Goal: Book appointment/travel/reservation

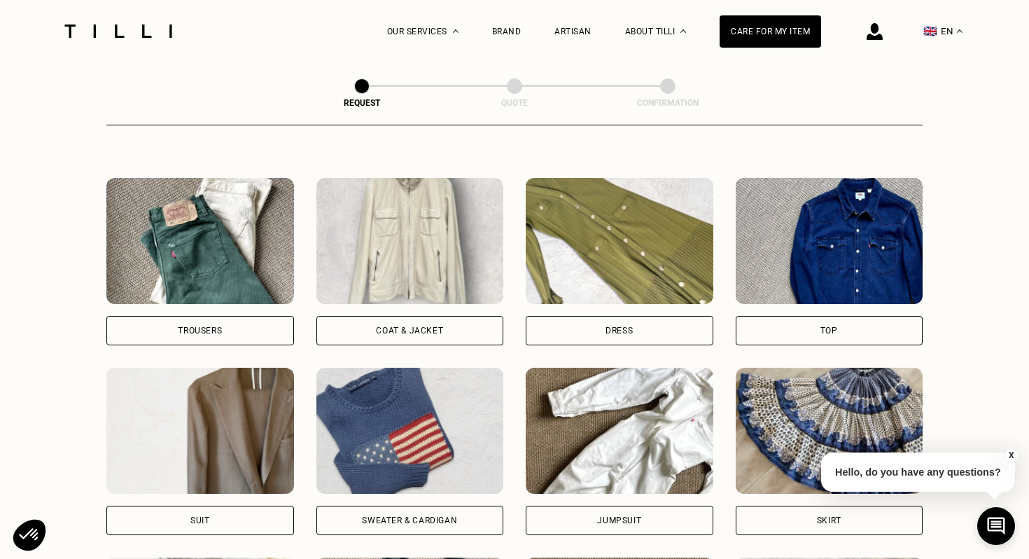
scroll to position [643, 0]
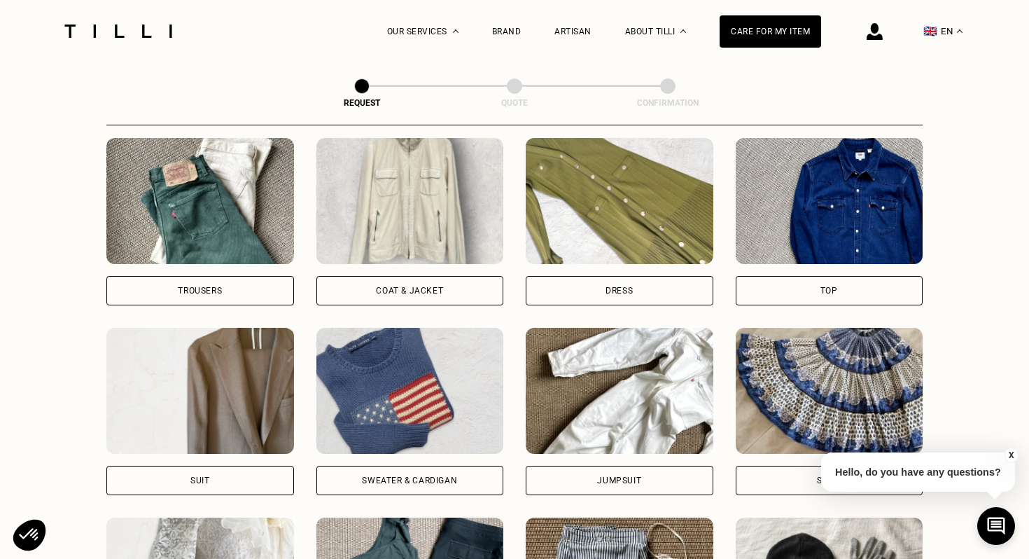
click at [620, 286] on div "Dress" at bounding box center [619, 290] width 27 height 8
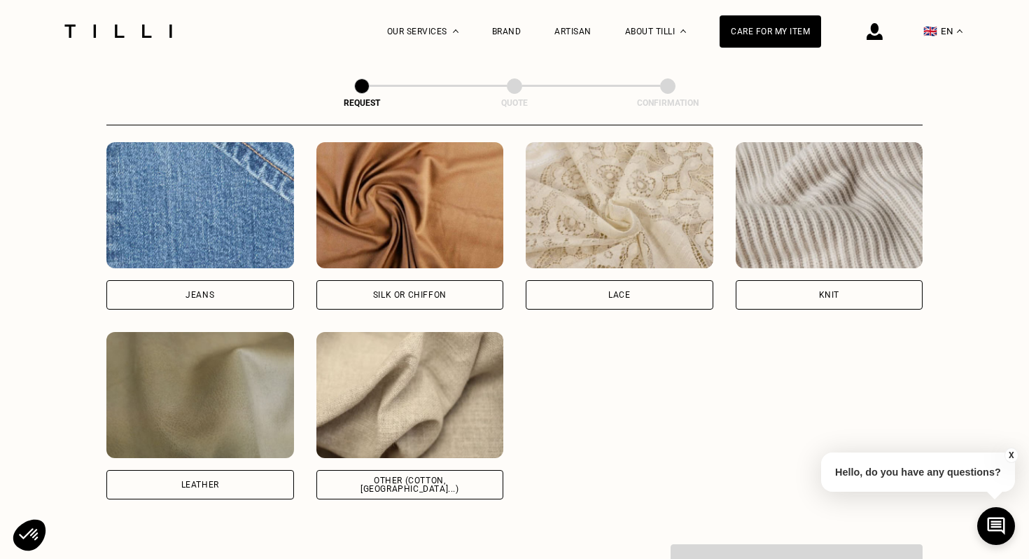
scroll to position [1491, 0]
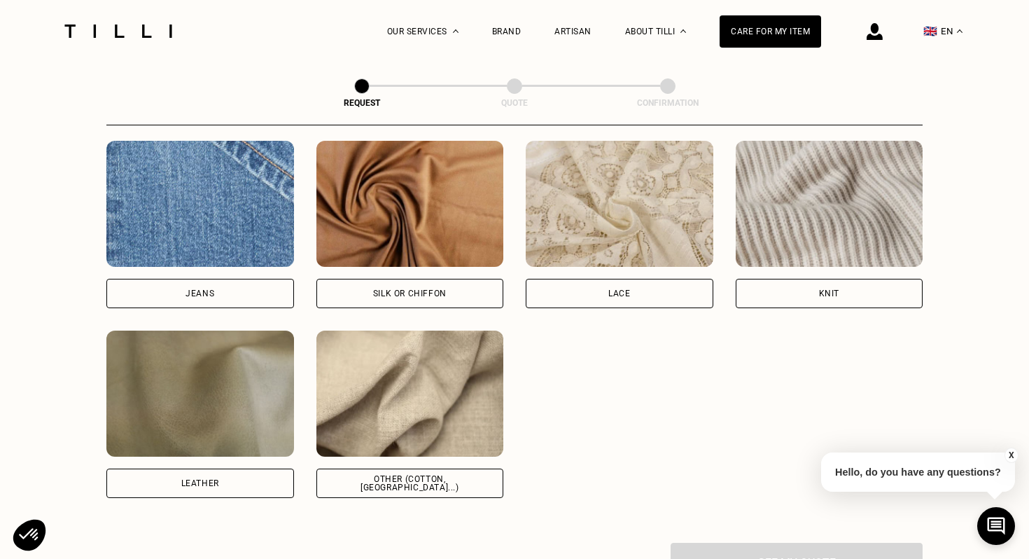
click at [447, 485] on div "Other (cotton, [GEOGRAPHIC_DATA]...)" at bounding box center [410, 483] width 164 height 17
select select "FR"
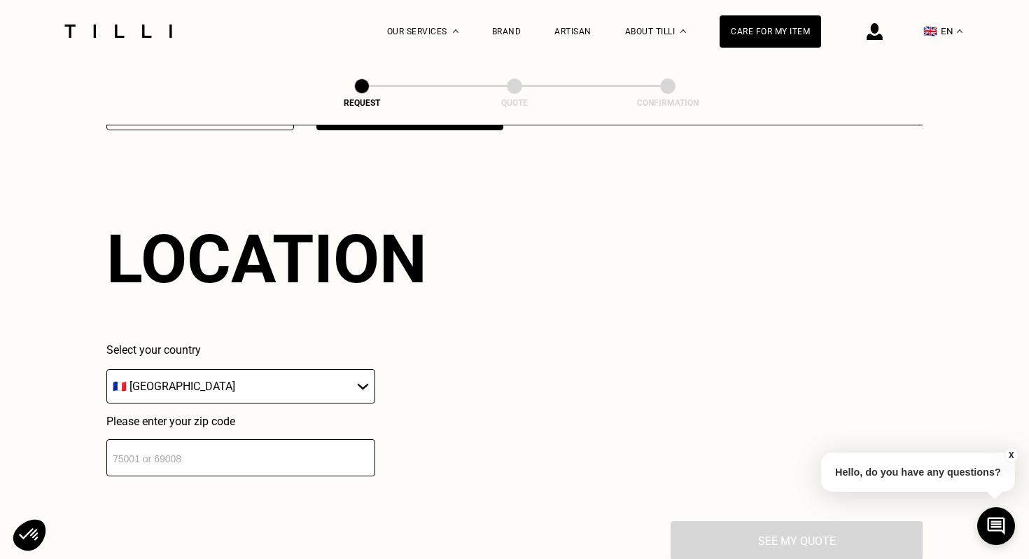
scroll to position [1878, 0]
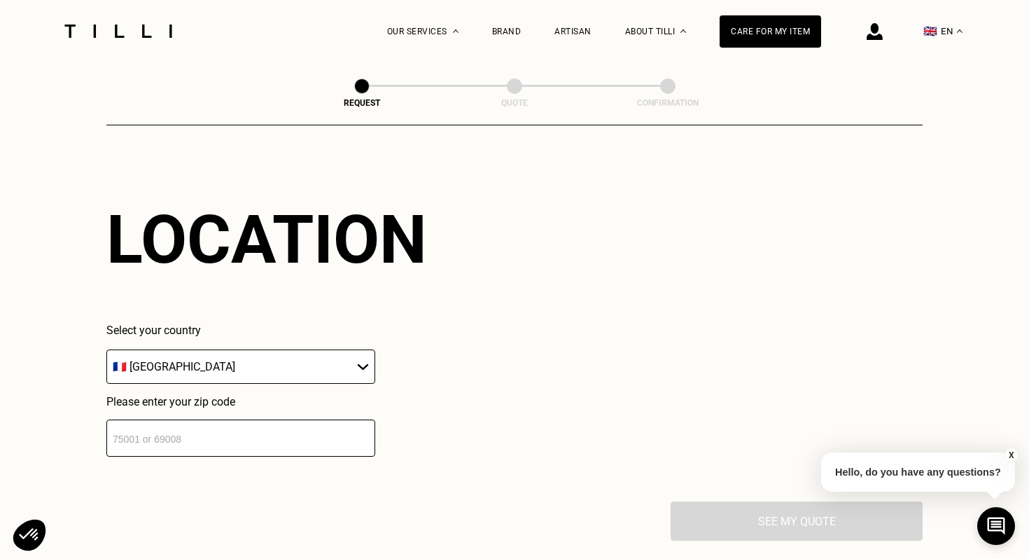
click at [321, 430] on input "number" at bounding box center [240, 437] width 269 height 37
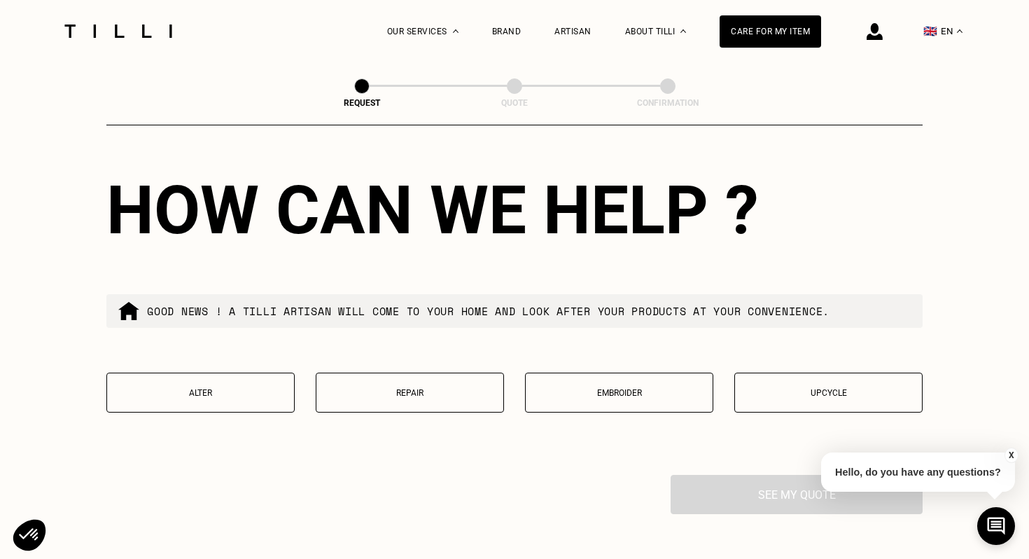
scroll to position [2255, 0]
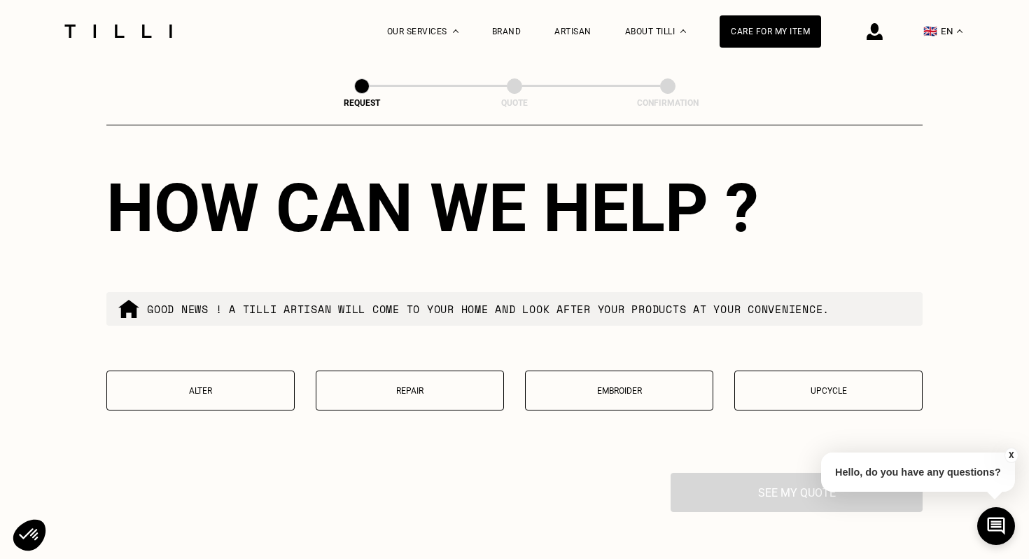
type input "75001"
click at [235, 383] on button "Alter" at bounding box center [200, 390] width 188 height 40
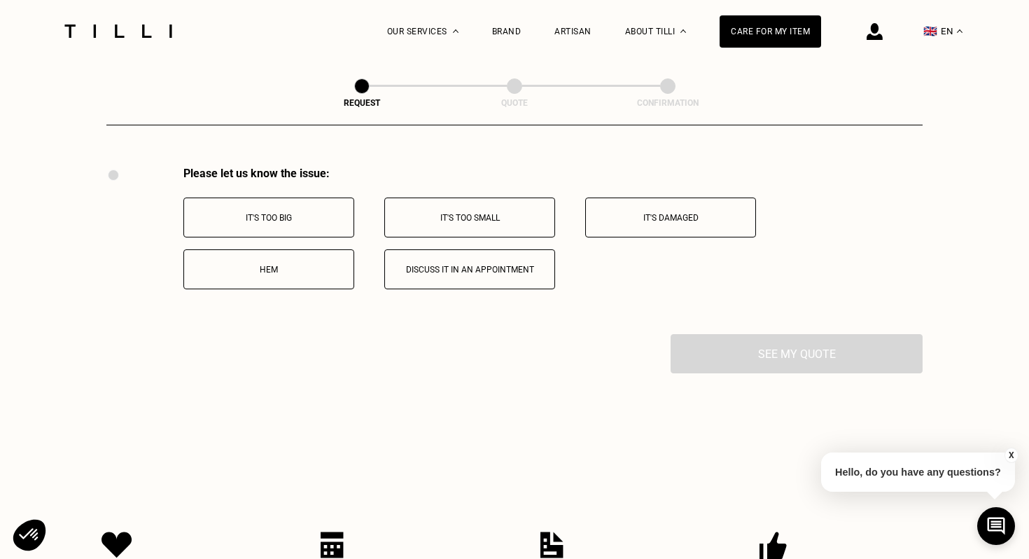
scroll to position [2573, 0]
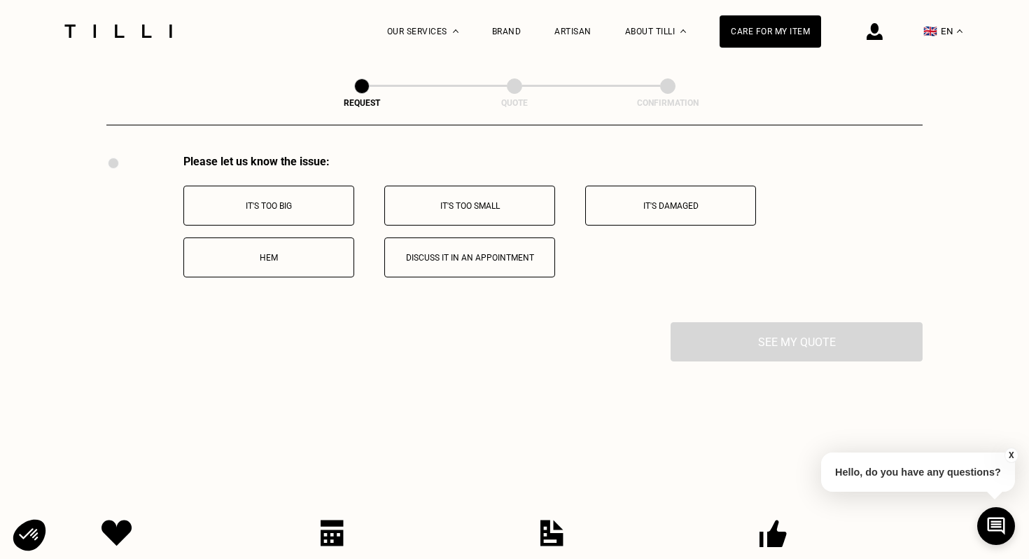
click at [501, 270] on button "Discuss it in an appointment" at bounding box center [469, 257] width 171 height 40
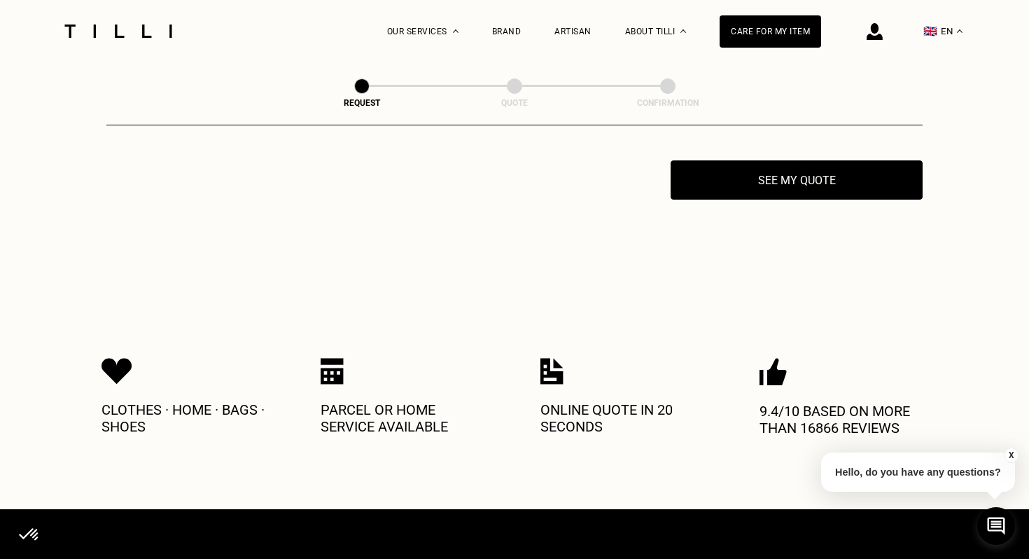
scroll to position [2740, 0]
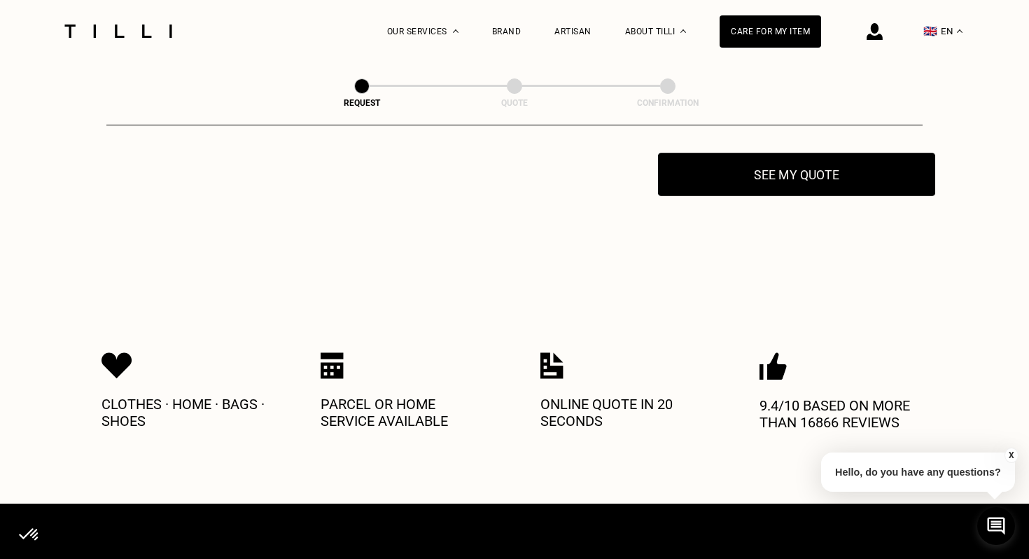
click at [717, 179] on button "See my quote" at bounding box center [796, 174] width 277 height 43
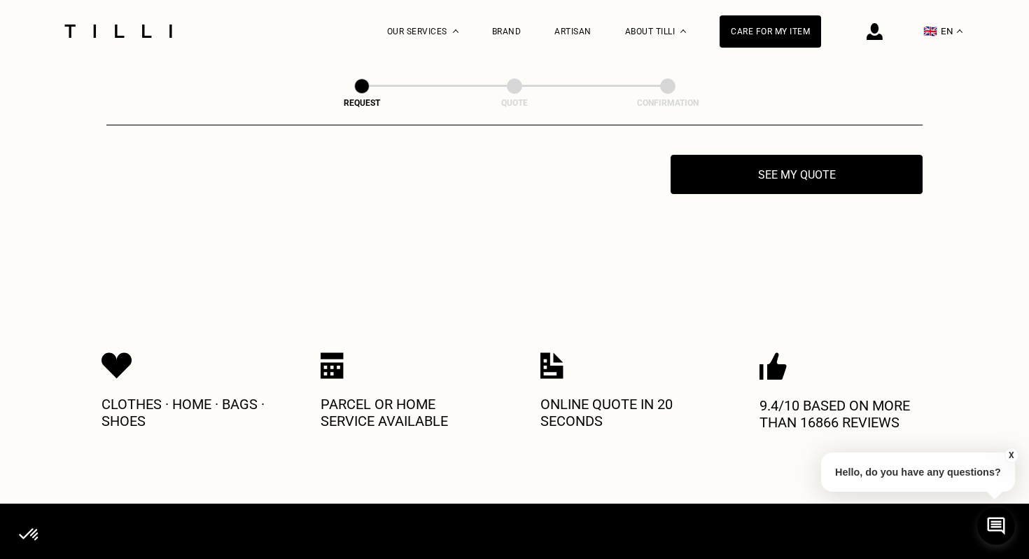
click at [1014, 455] on button "X" at bounding box center [1012, 454] width 14 height 15
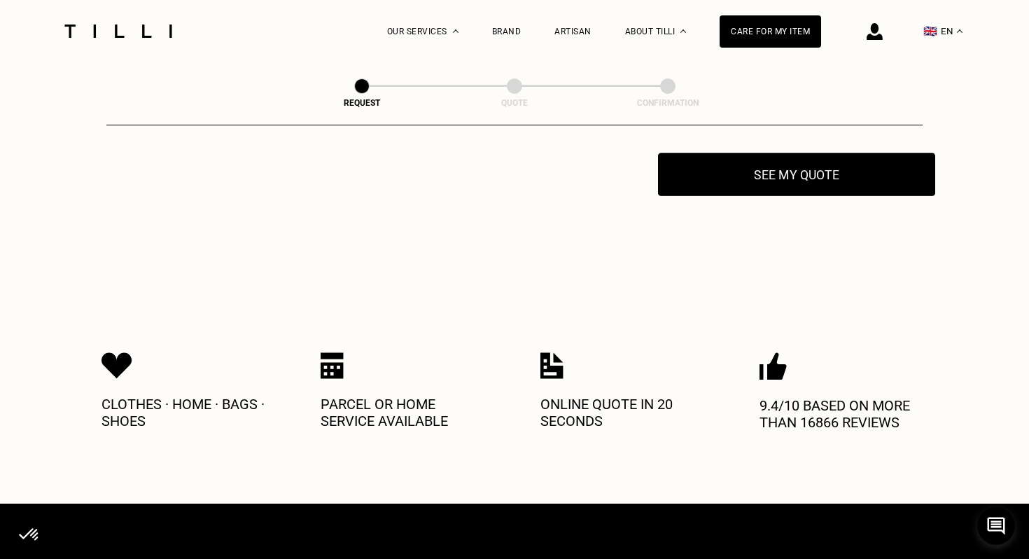
click at [872, 177] on button "See my quote" at bounding box center [796, 174] width 277 height 43
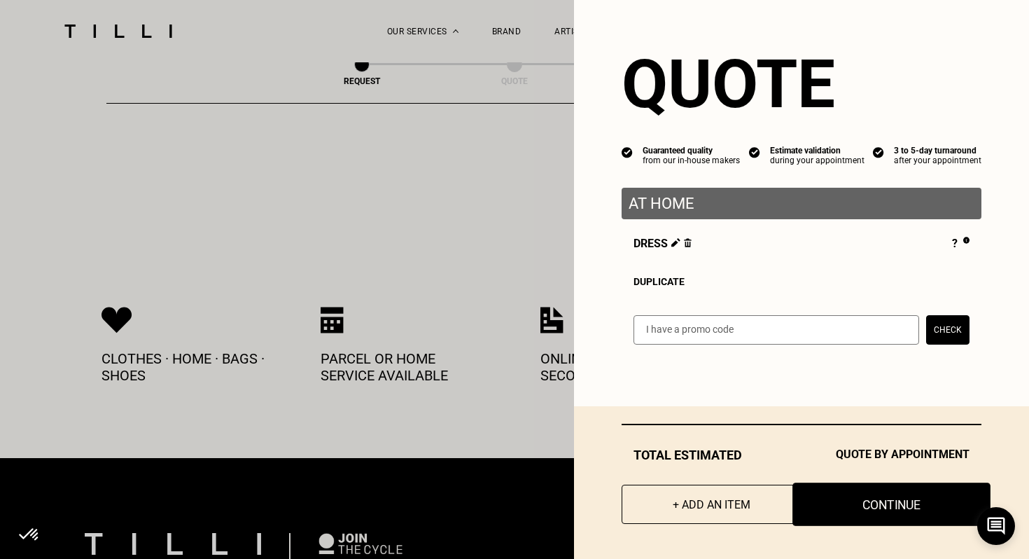
click at [839, 508] on button "Continue" at bounding box center [892, 503] width 198 height 43
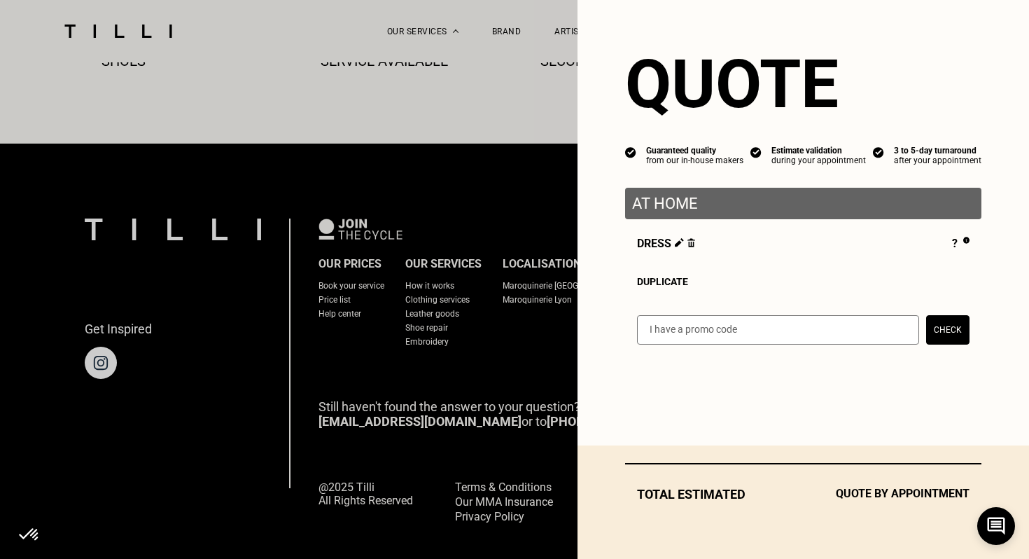
scroll to position [816, 0]
select select "FR"
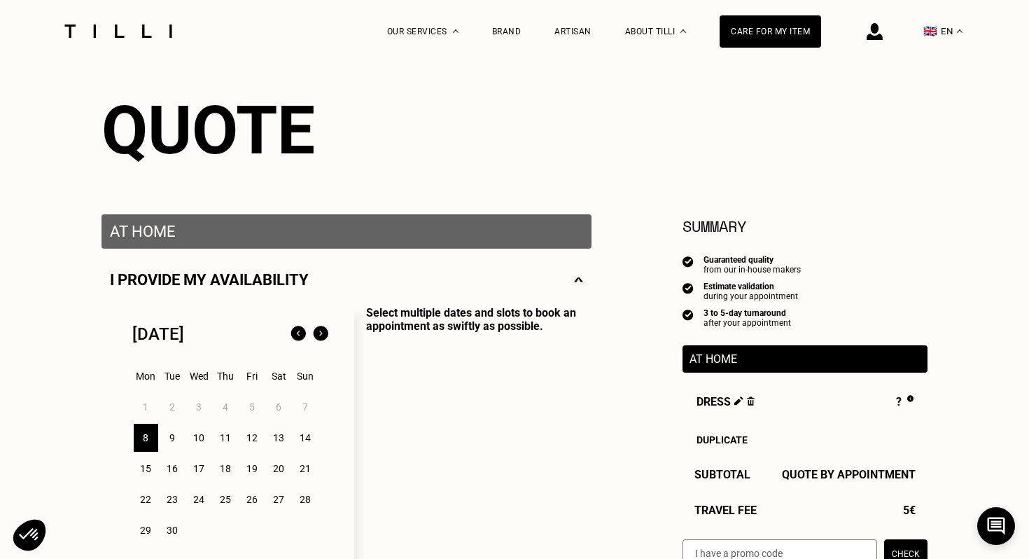
scroll to position [125, 0]
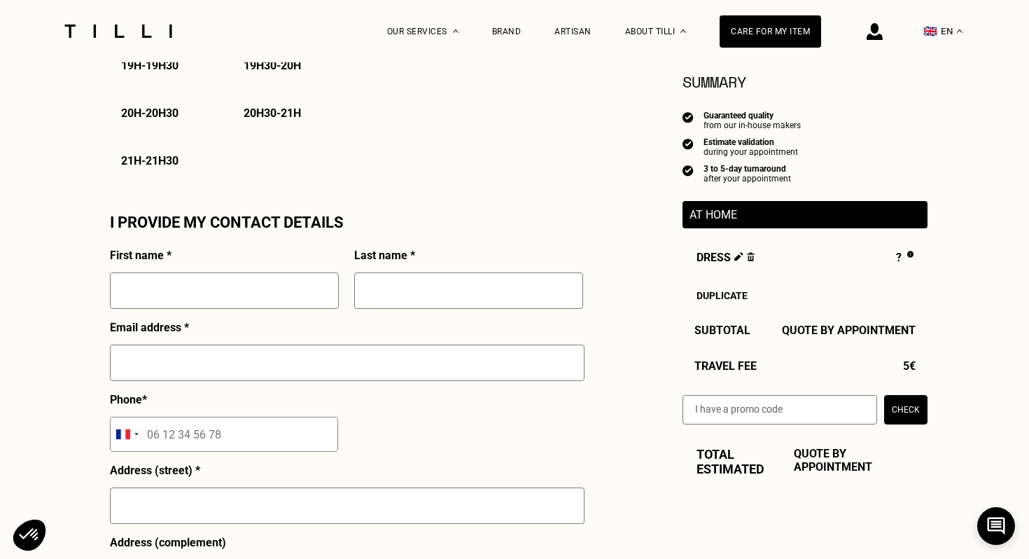
scroll to position [1019, 0]
